Goal: Task Accomplishment & Management: Manage account settings

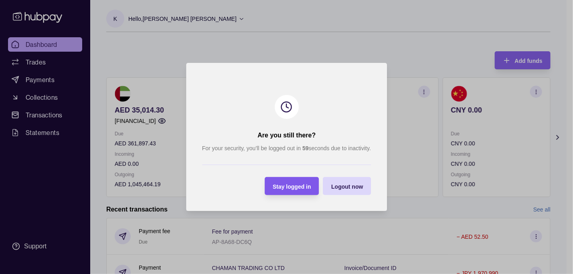
click at [301, 188] on span "Stay logged in" at bounding box center [292, 187] width 38 height 6
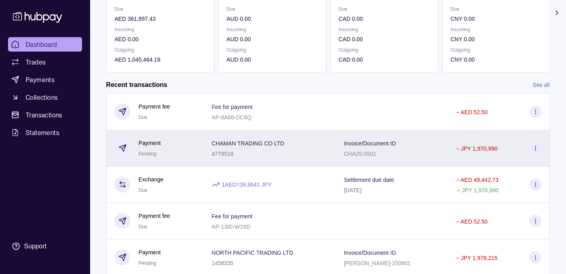
scroll to position [126, 0]
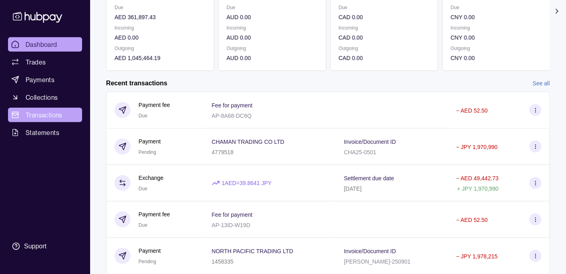
click at [46, 114] on span "Transactions" at bounding box center [44, 115] width 37 height 10
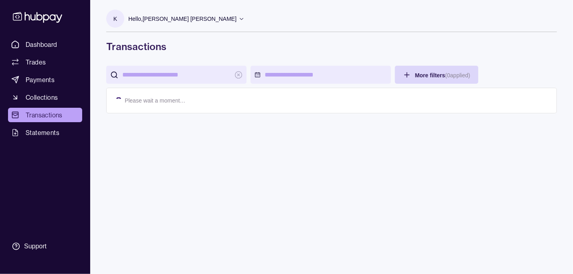
click at [165, 17] on p "Hello, [PERSON_NAME] [PERSON_NAME]" at bounding box center [182, 18] width 108 height 9
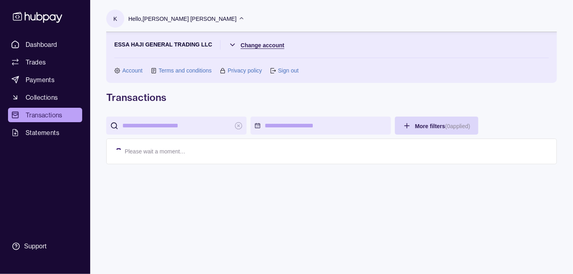
click at [255, 42] on html "Dashboard Trades Payments Collections Transactions Statements Support K Hello, …" at bounding box center [286, 137] width 573 height 274
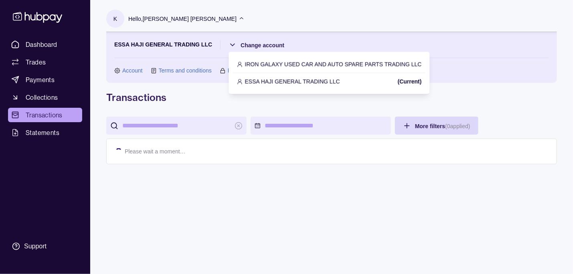
click at [277, 63] on p "IRON GALAXY USED CAR AND AUTO SPARE PARTS TRADING LLC" at bounding box center [333, 64] width 177 height 9
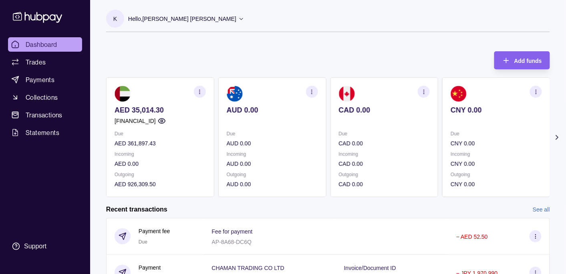
click at [162, 18] on p "Hello, [PERSON_NAME] [PERSON_NAME]" at bounding box center [182, 18] width 108 height 9
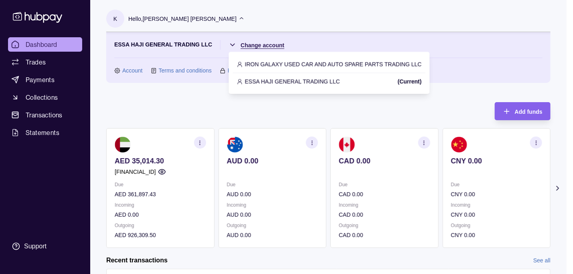
click at [260, 43] on html "Dashboard Trades Payments Collections Transactions Statements Support K Hello, …" at bounding box center [286, 238] width 573 height 477
click at [278, 61] on p "IRON GALAXY USED CAR AND AUTO SPARE PARTS TRADING LLC" at bounding box center [333, 64] width 177 height 9
